Goal: Information Seeking & Learning: Learn about a topic

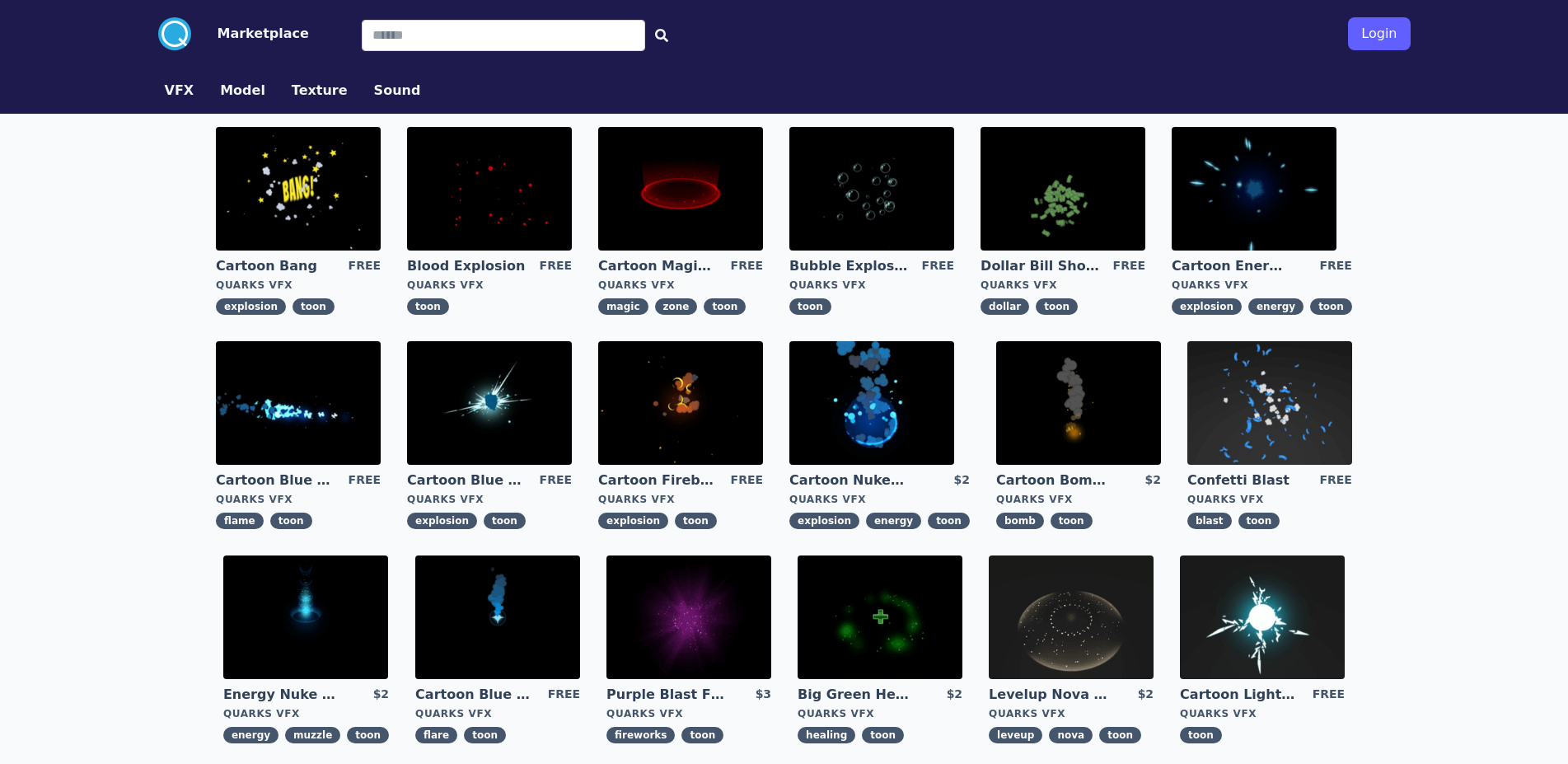
click at [171, 91] on button "VFX" at bounding box center [180, 91] width 30 height 19
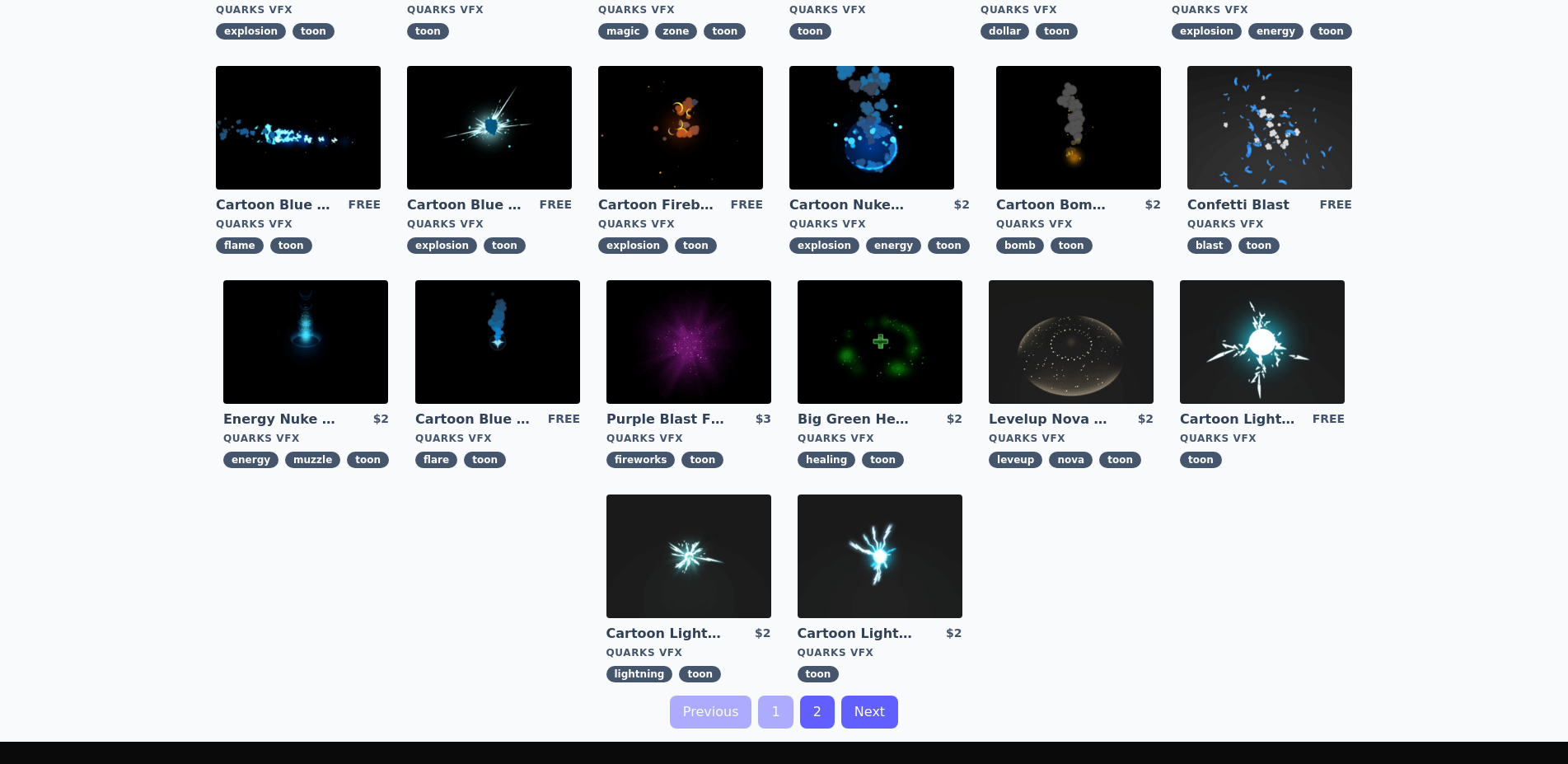
scroll to position [336, 0]
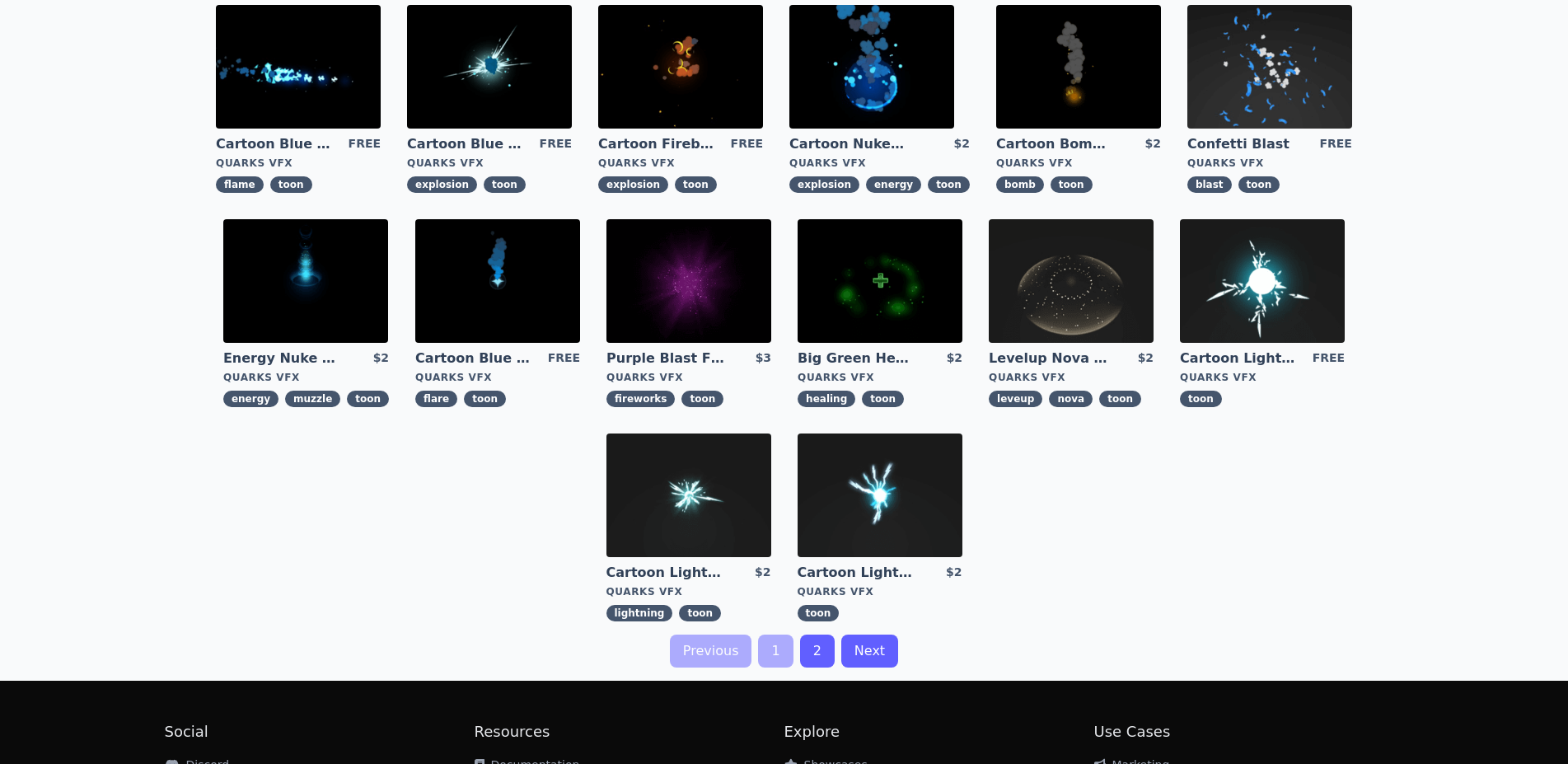
click at [814, 650] on link "2" at bounding box center [817, 650] width 34 height 33
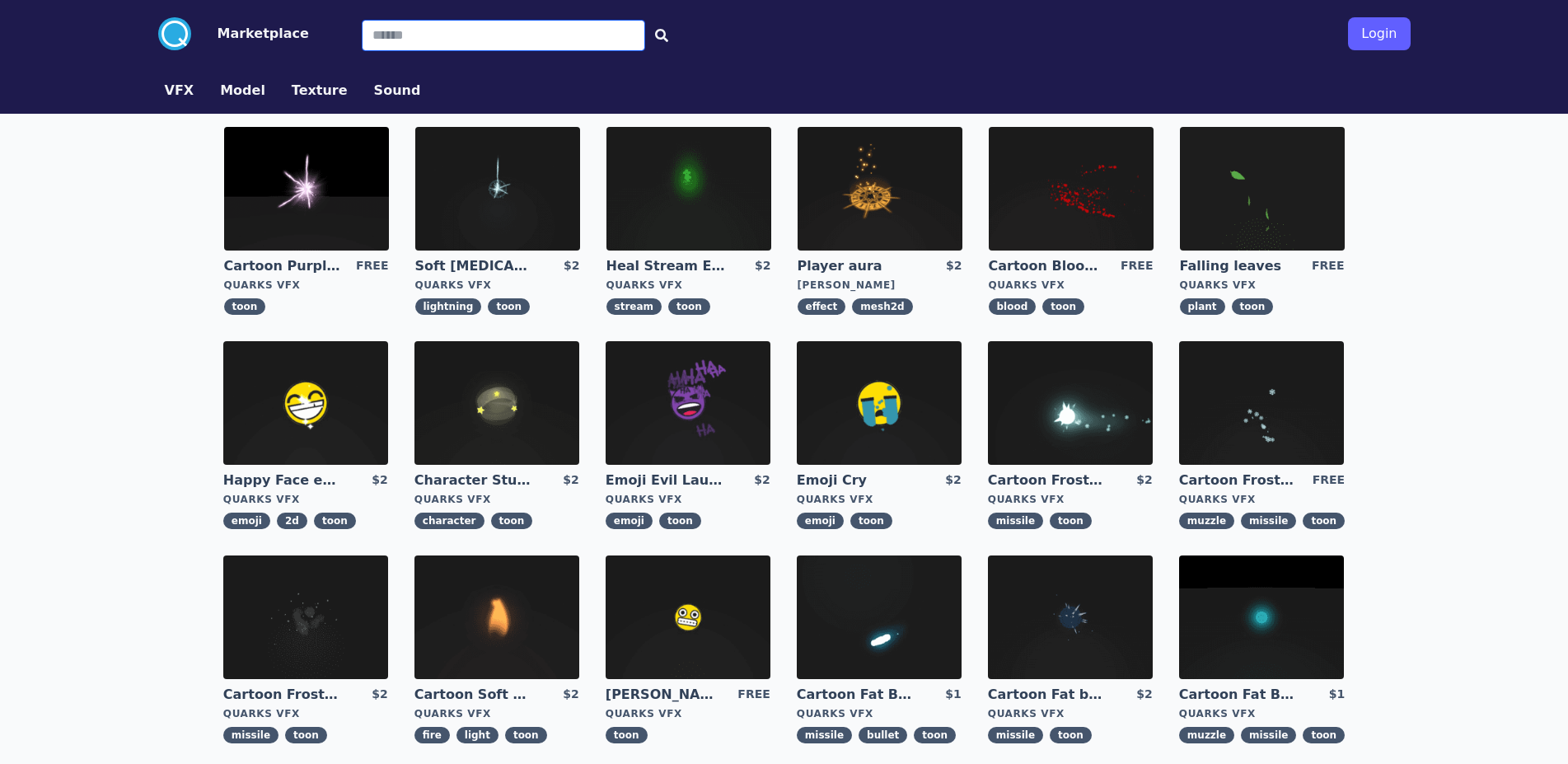
click at [382, 31] on input "Search" at bounding box center [503, 35] width 283 height 32
type input "*****"
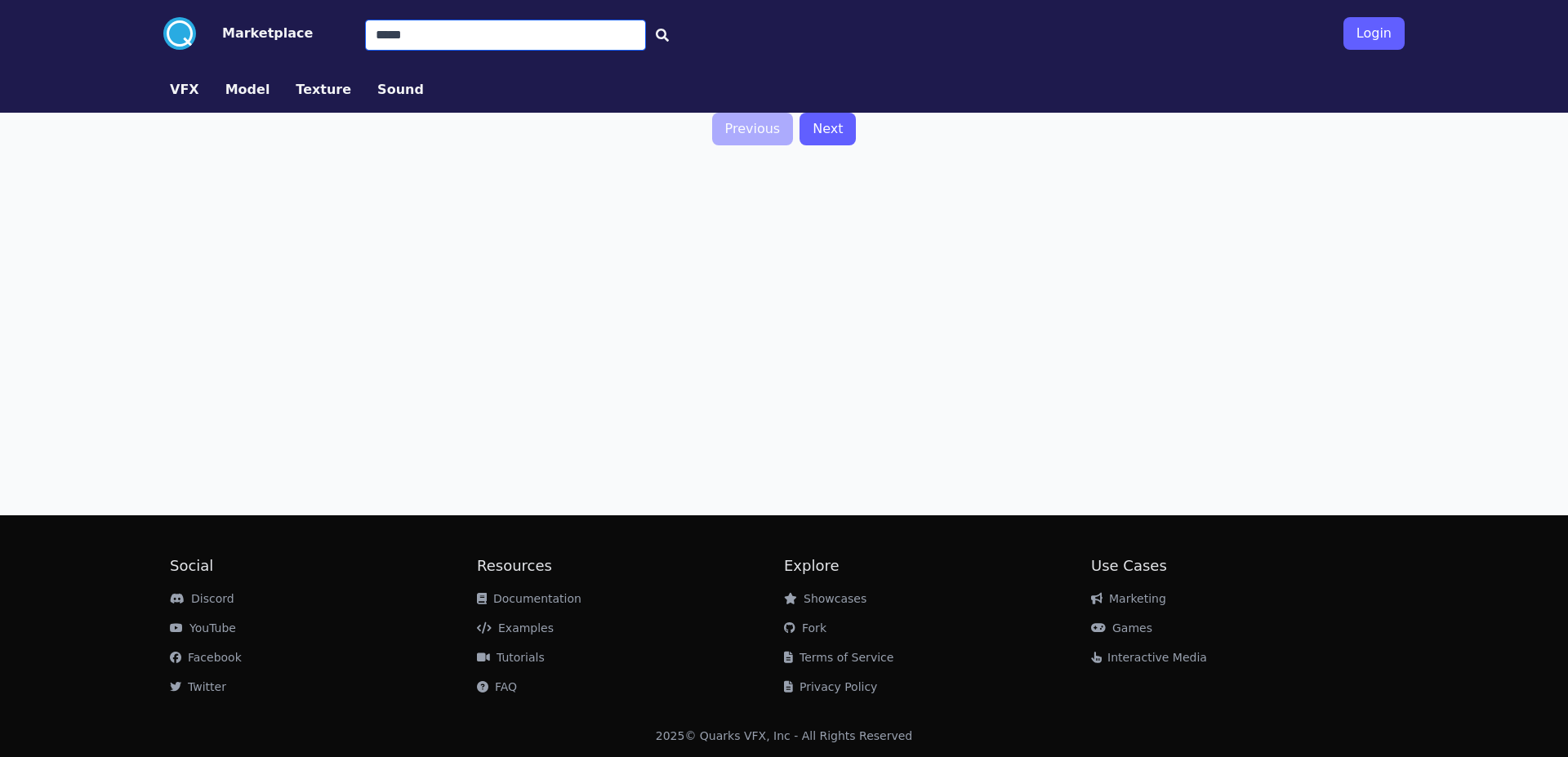
drag, startPoint x: 394, startPoint y: 42, endPoint x: 303, endPoint y: 38, distance: 91.1
click at [365, 38] on input "*****" at bounding box center [506, 35] width 281 height 31
click at [186, 85] on button "VFX" at bounding box center [185, 90] width 30 height 19
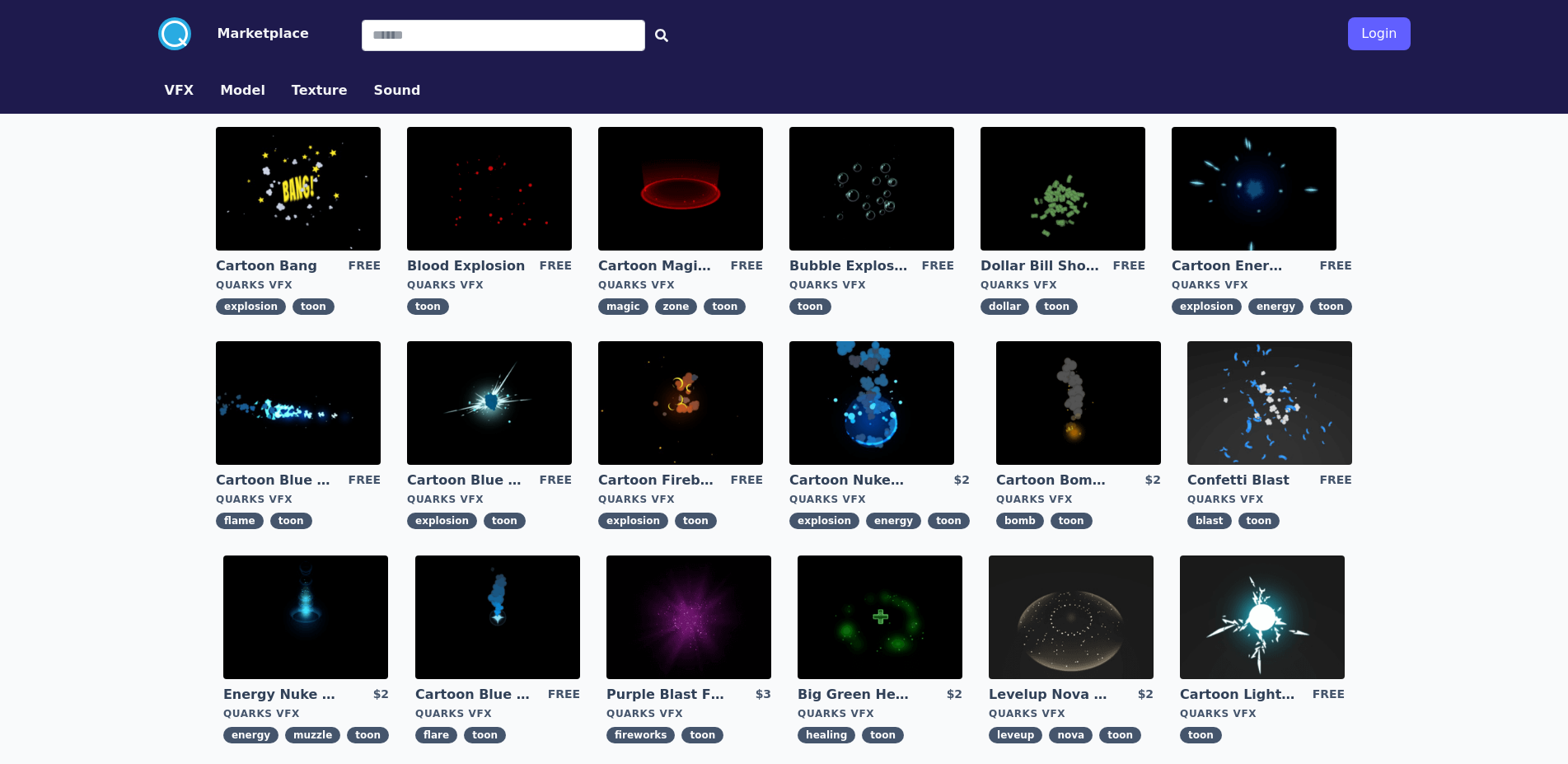
scroll to position [336, 0]
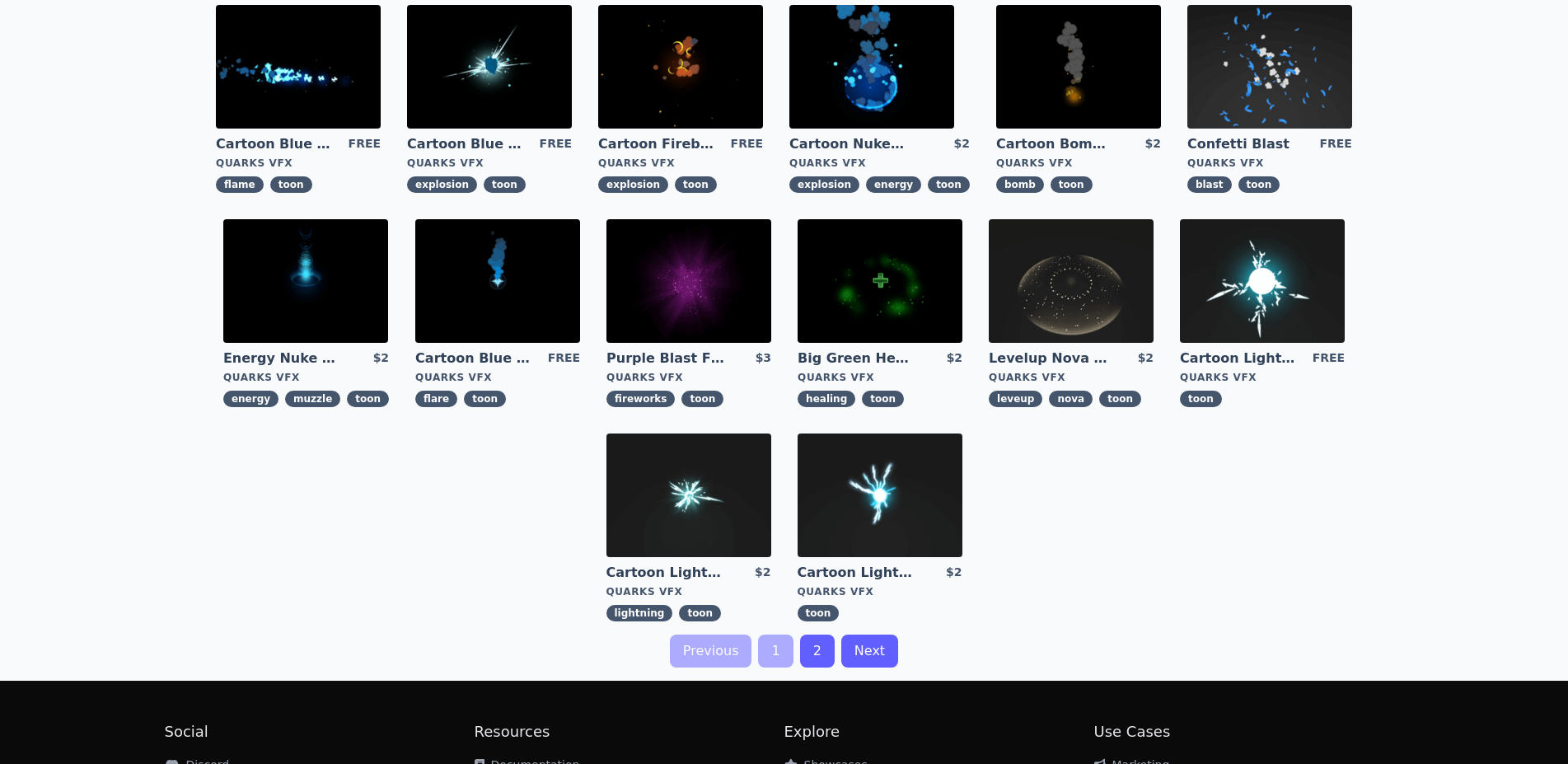
click at [810, 656] on link "2" at bounding box center [817, 650] width 34 height 33
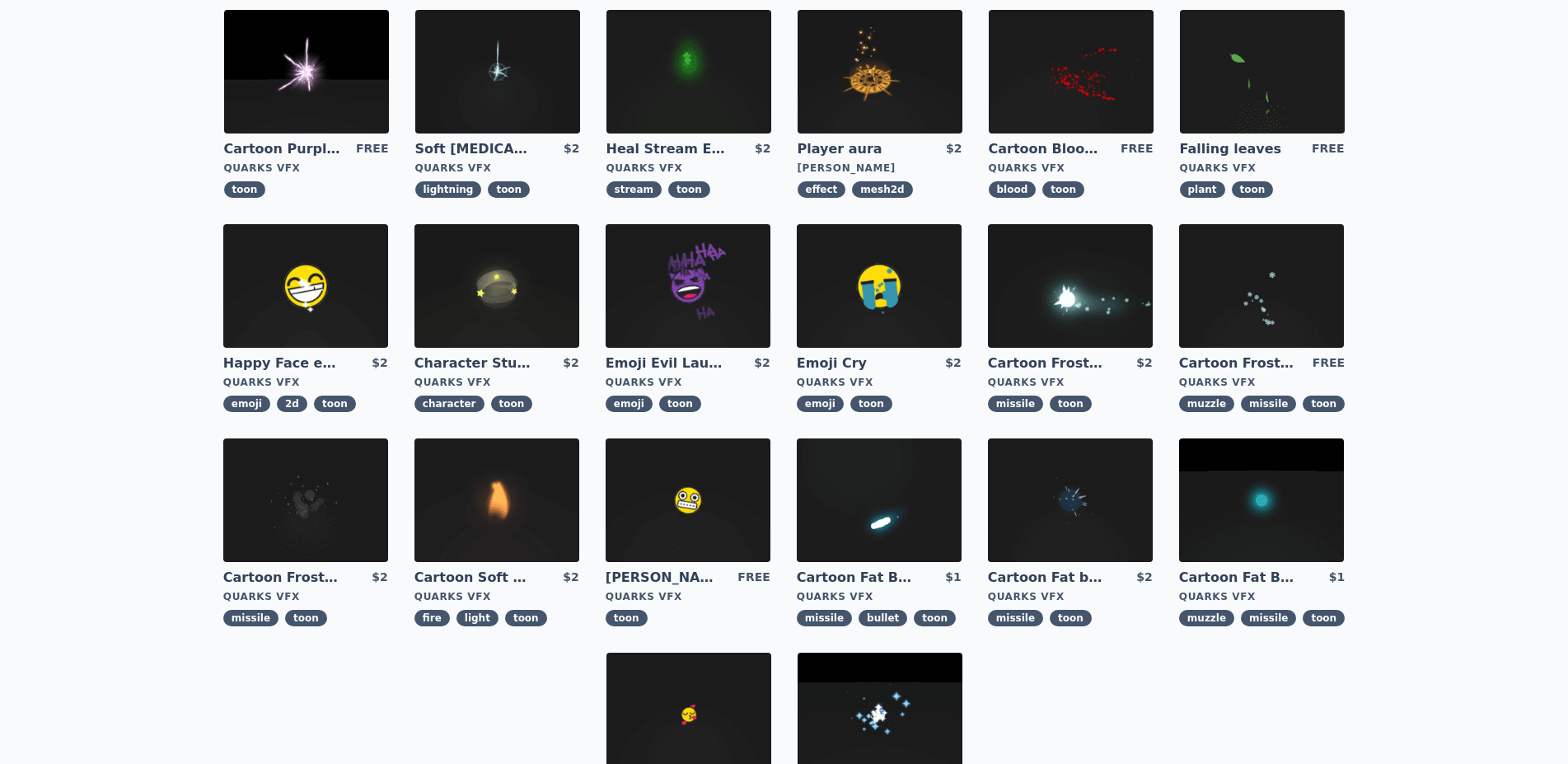
scroll to position [421, 0]
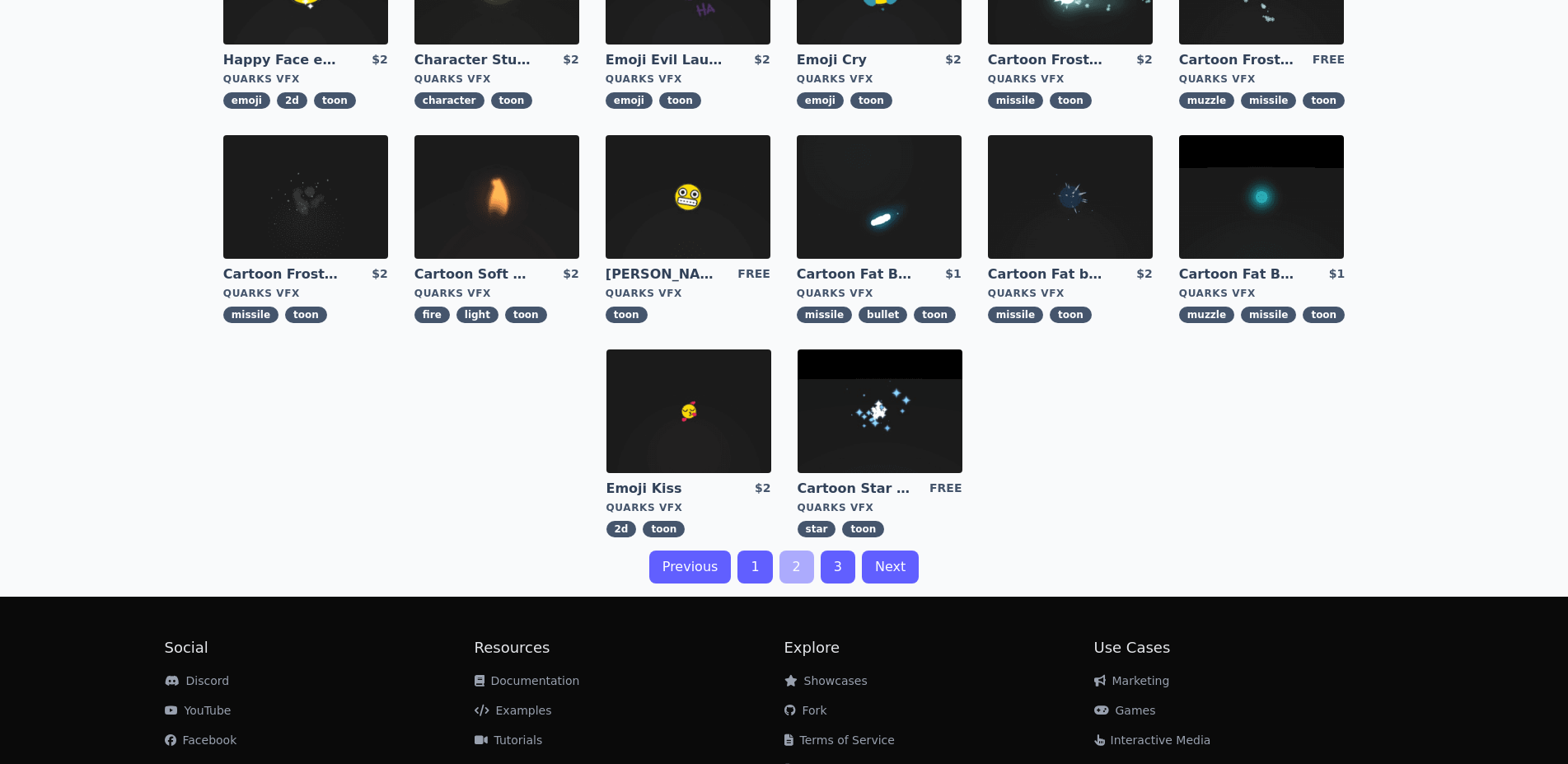
click at [903, 565] on link "Next" at bounding box center [890, 567] width 57 height 33
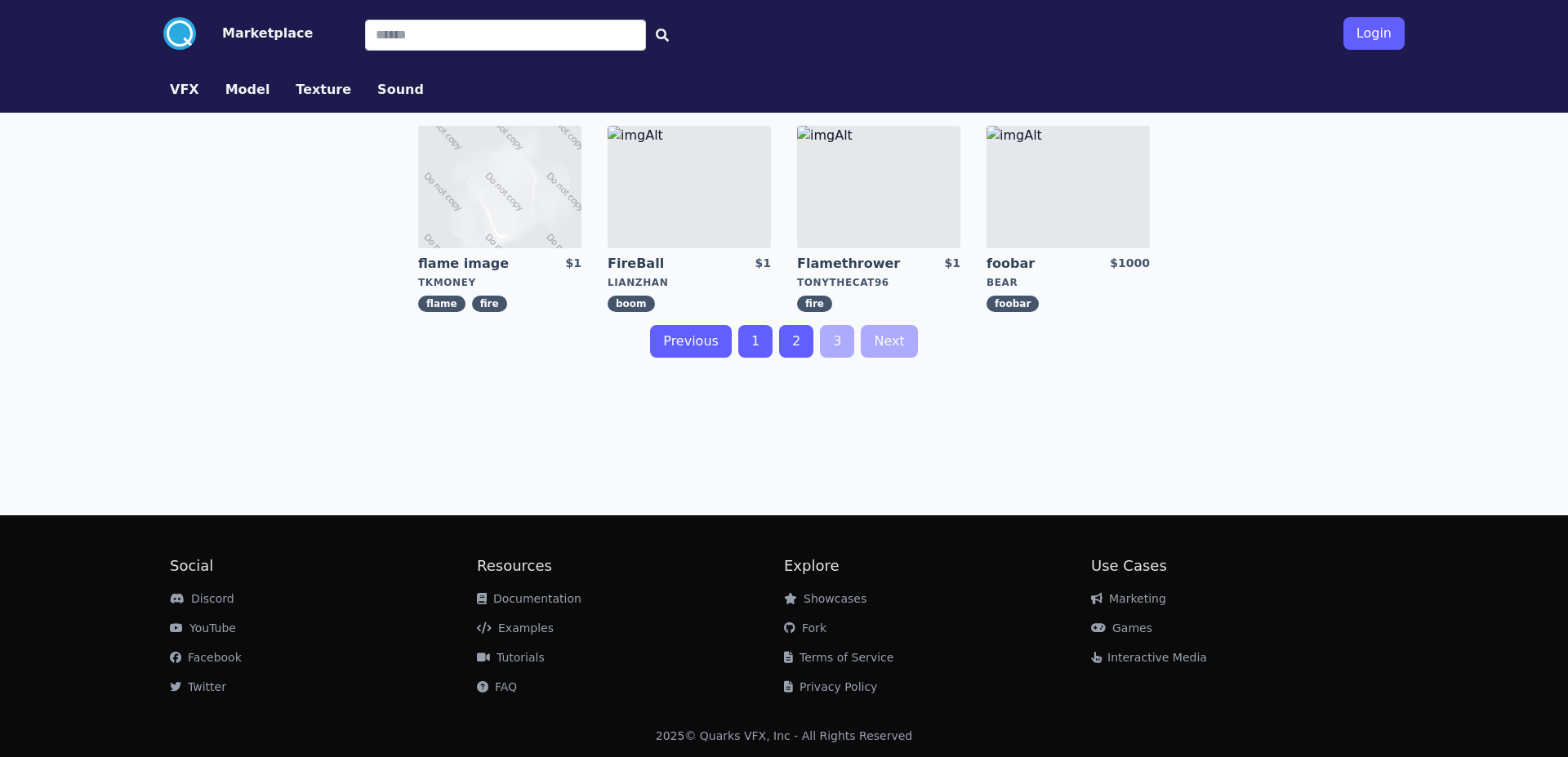
click at [707, 348] on link "Previous" at bounding box center [691, 341] width 82 height 32
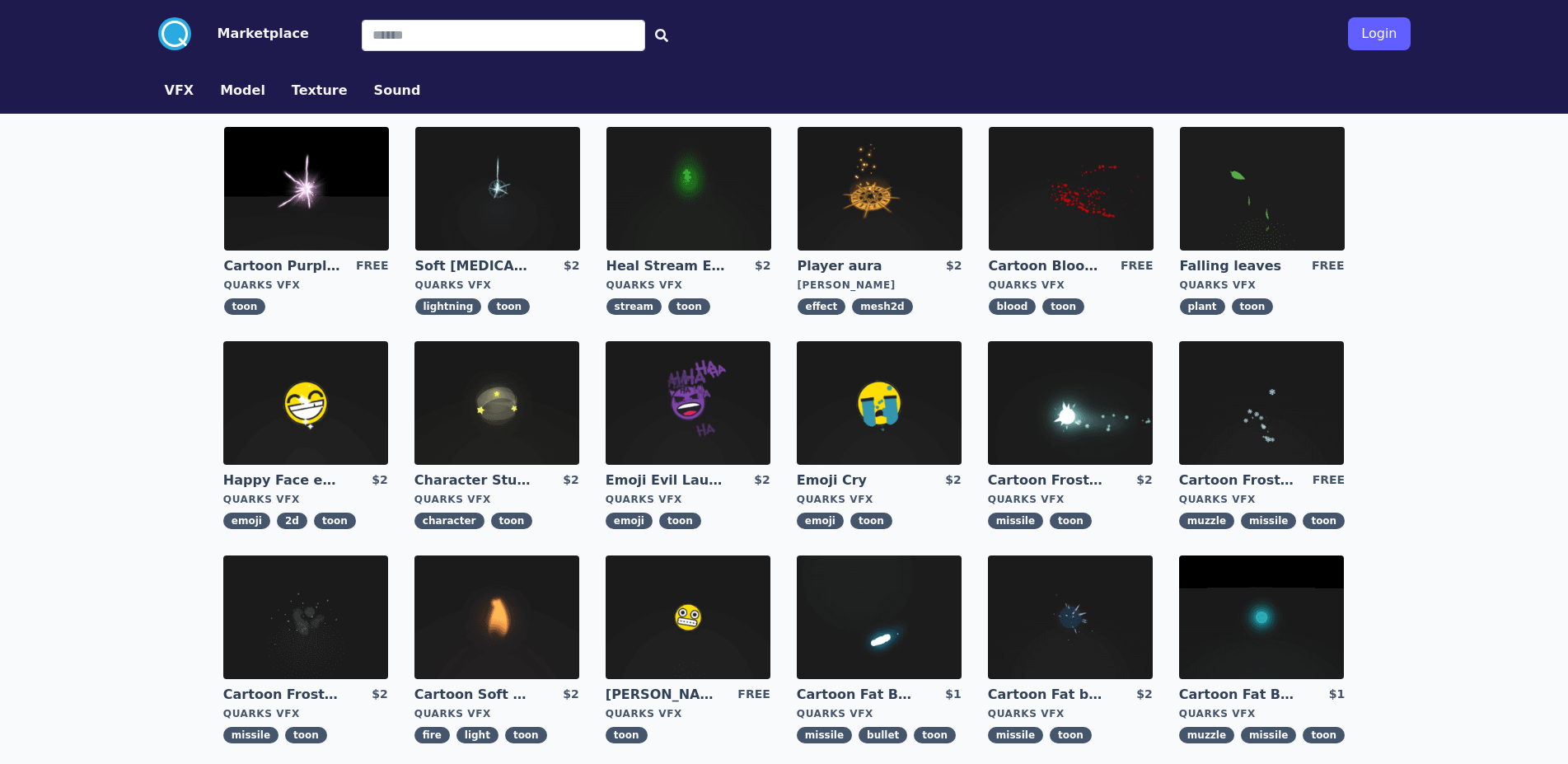
scroll to position [25, 0]
